Goal: Task Accomplishment & Management: Complete application form

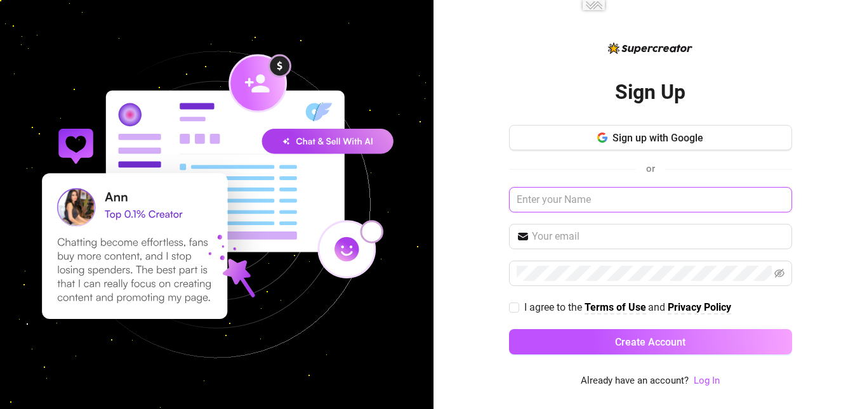
click at [566, 201] on input "text" at bounding box center [650, 199] width 283 height 25
type input "amunk"
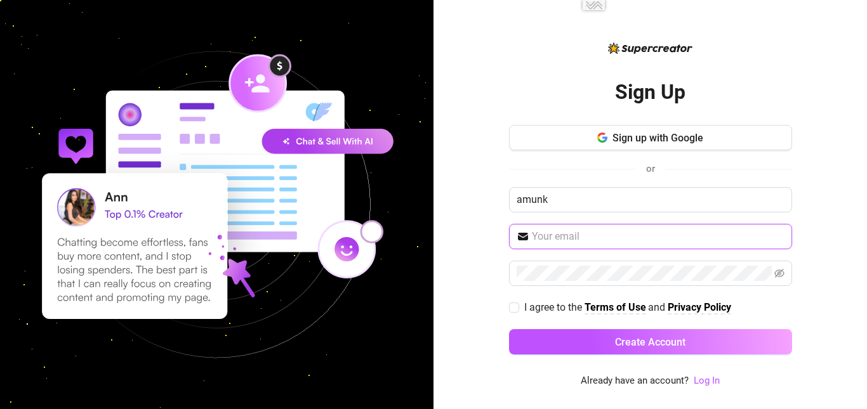
click at [579, 235] on input "text" at bounding box center [658, 236] width 253 height 15
paste input "924766"
type input "924766"
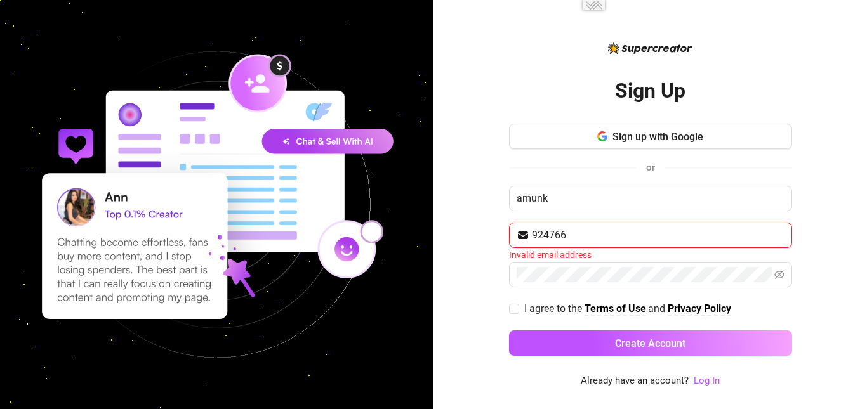
drag, startPoint x: 576, startPoint y: 235, endPoint x: 508, endPoint y: 226, distance: 69.2
click at [508, 226] on div "Sign Up Sign up with Google or amunk 924766 Invalid email address I agree to th…" at bounding box center [649, 204] width 433 height 409
paste input "[EMAIL_ADDRESS][PERSON_NAME][DOMAIN_NAME]"
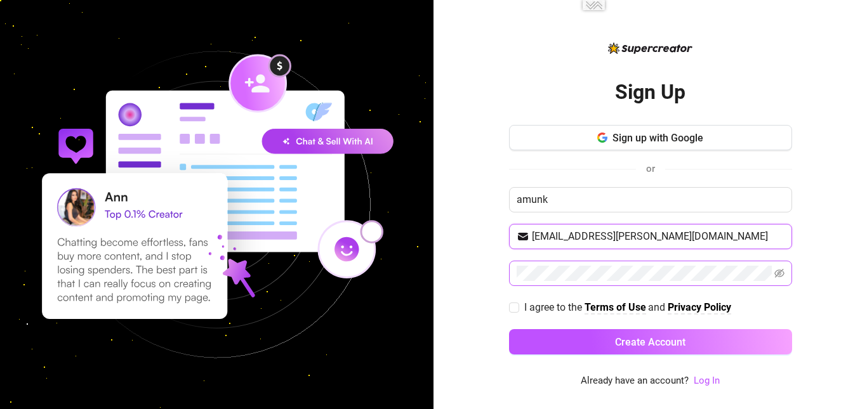
type input "[EMAIL_ADDRESS][PERSON_NAME][DOMAIN_NAME]"
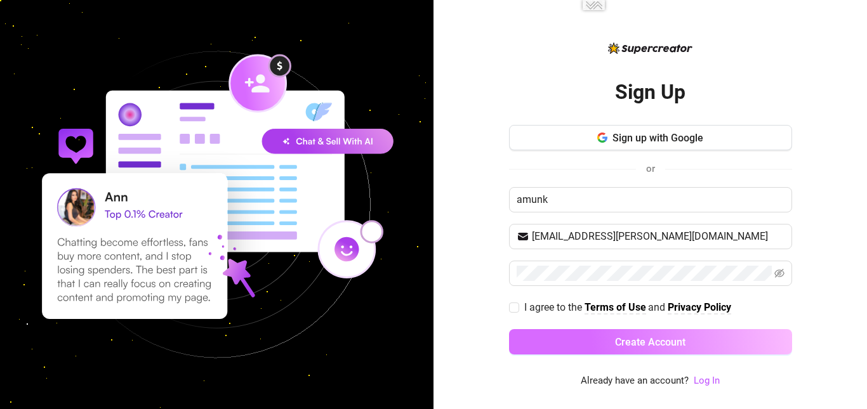
click at [659, 346] on span "Create Account" at bounding box center [650, 342] width 70 height 12
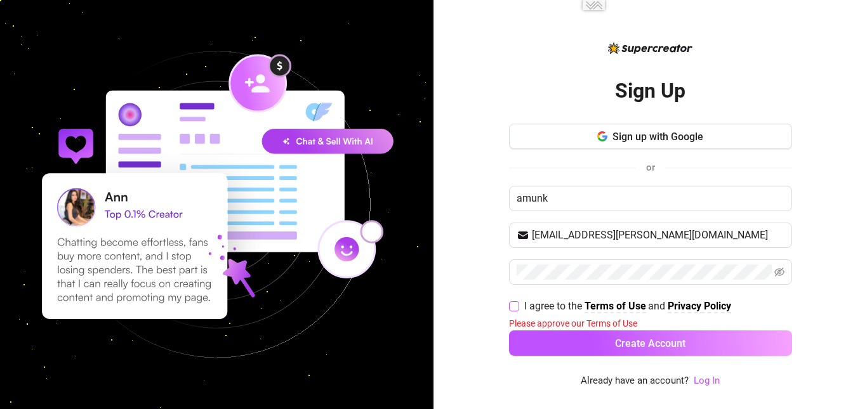
click at [514, 303] on input "I agree to the Terms of Use and Privacy Policy" at bounding box center [513, 305] width 9 height 9
checkbox input "true"
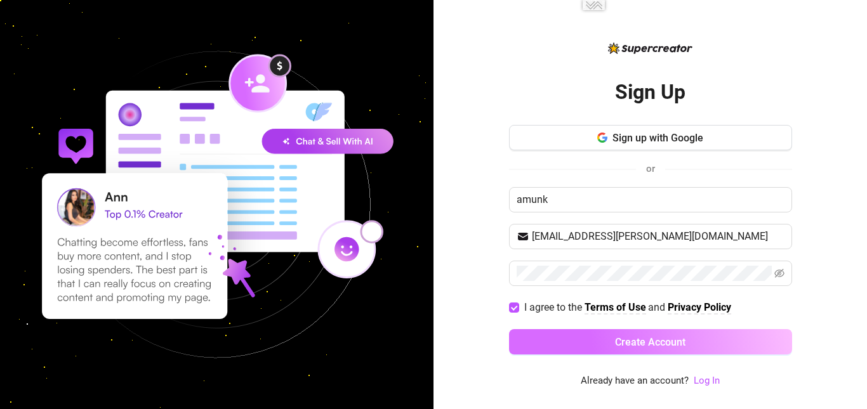
click at [578, 345] on button "Create Account" at bounding box center [650, 341] width 283 height 25
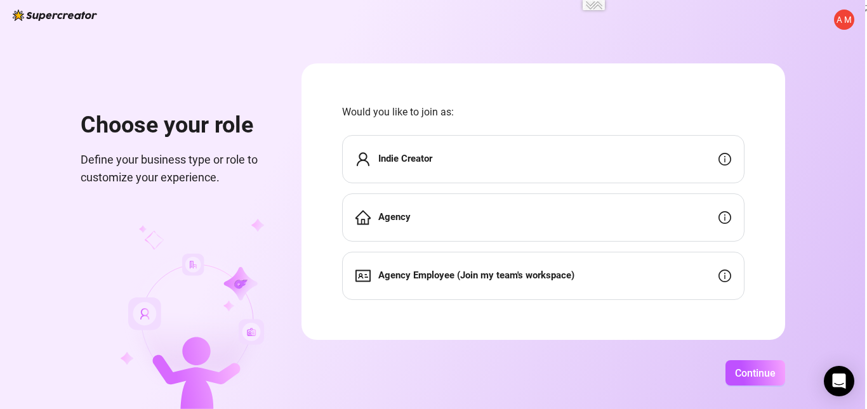
click at [523, 160] on div "Indie Creator" at bounding box center [543, 159] width 402 height 48
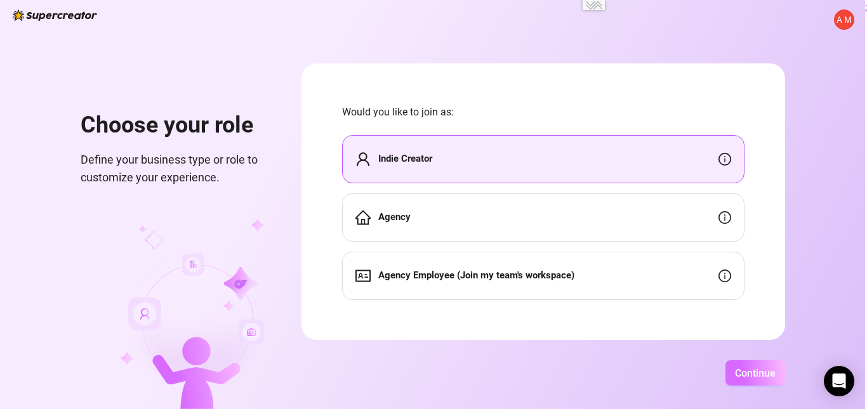
click at [754, 378] on span "Continue" at bounding box center [755, 373] width 41 height 12
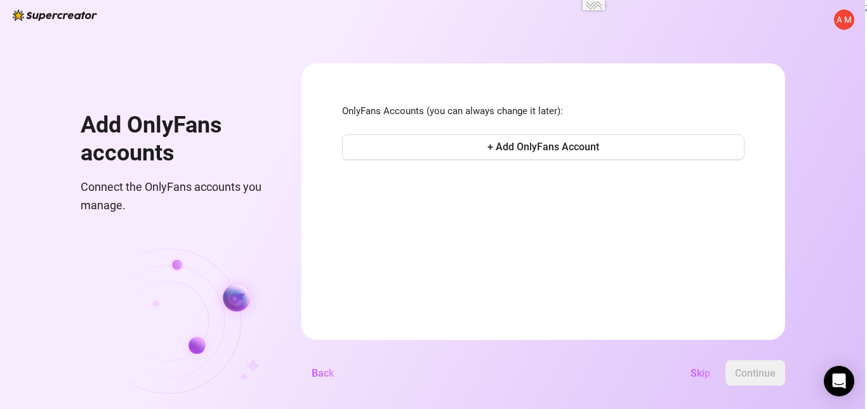
drag, startPoint x: 699, startPoint y: 374, endPoint x: 699, endPoint y: 357, distance: 16.5
click at [700, 374] on span "Skip" at bounding box center [700, 373] width 20 height 12
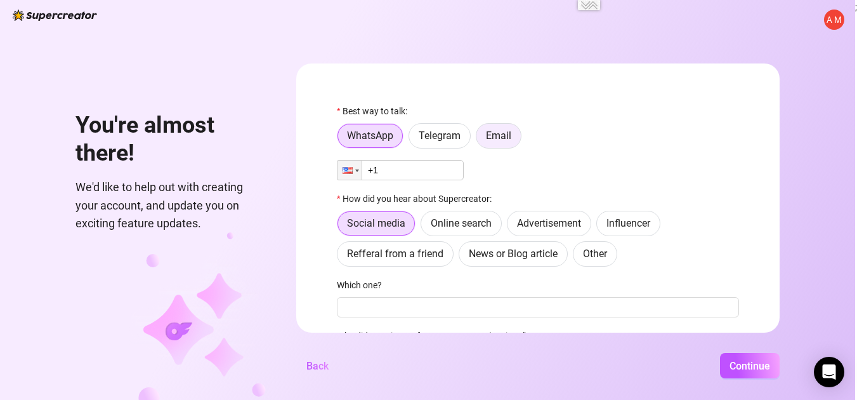
click at [506, 140] on span "Email" at bounding box center [498, 135] width 25 height 12
click at [480, 139] on input "Email" at bounding box center [480, 139] width 0 height 0
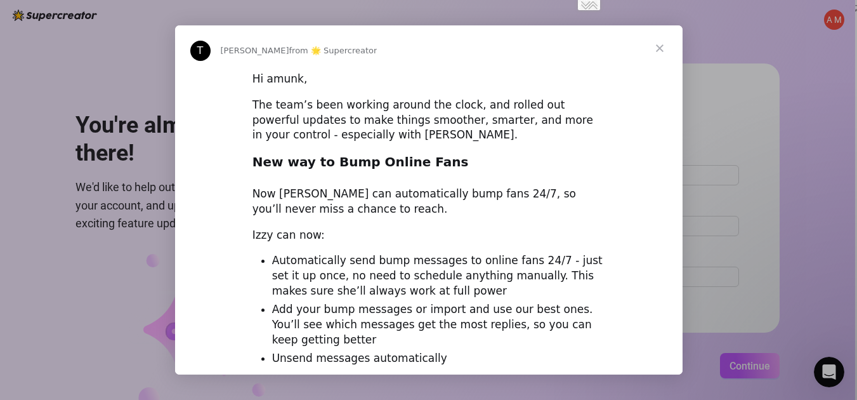
click at [659, 46] on span "Close" at bounding box center [660, 48] width 46 height 46
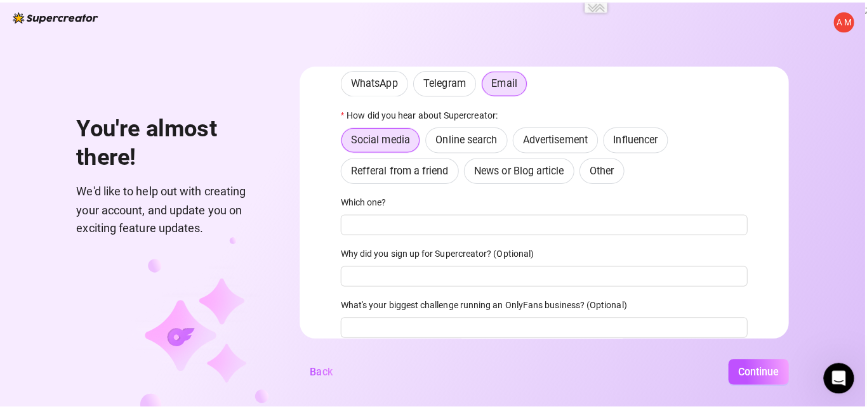
scroll to position [100, 0]
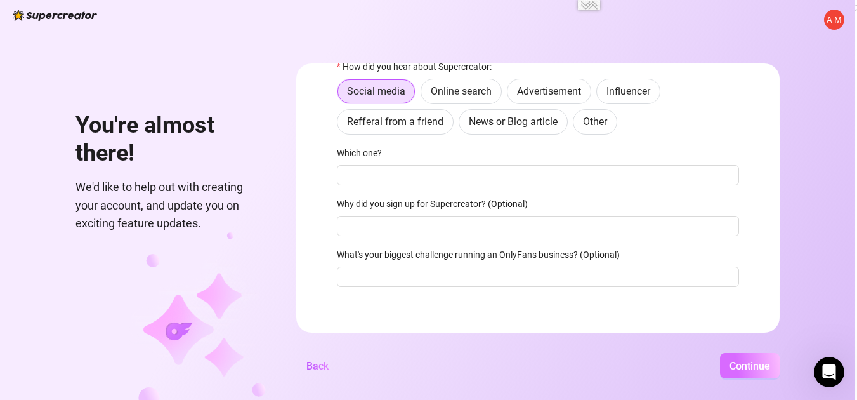
drag, startPoint x: 741, startPoint y: 376, endPoint x: 735, endPoint y: 364, distance: 12.8
click at [742, 372] on span "Continue" at bounding box center [750, 366] width 41 height 12
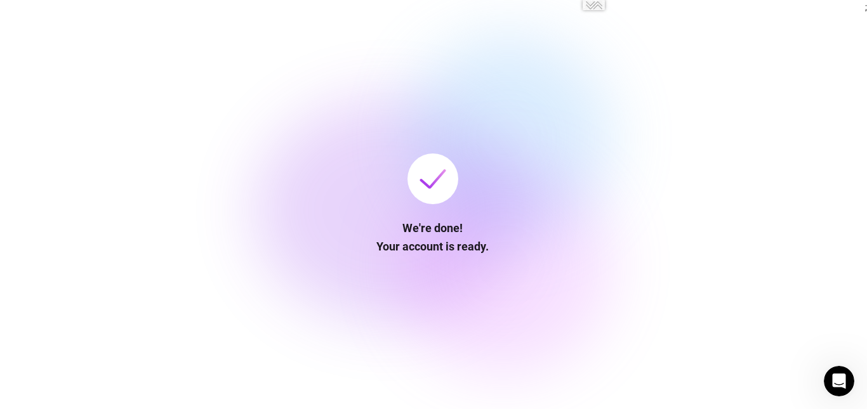
type input "[URL][DOMAIN_NAME]"
